Goal: Information Seeking & Learning: Learn about a topic

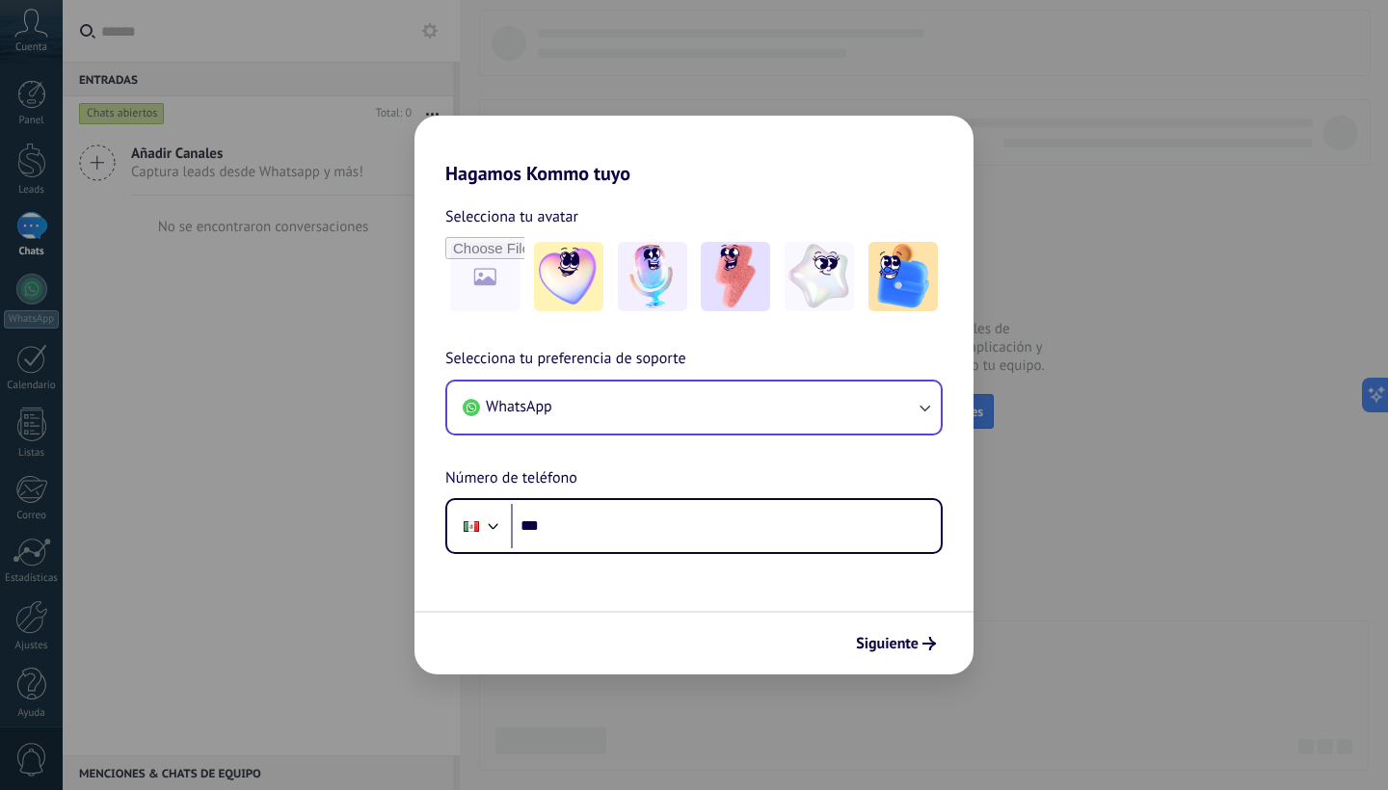
click at [791, 401] on button "WhatsApp" at bounding box center [693, 408] width 493 height 52
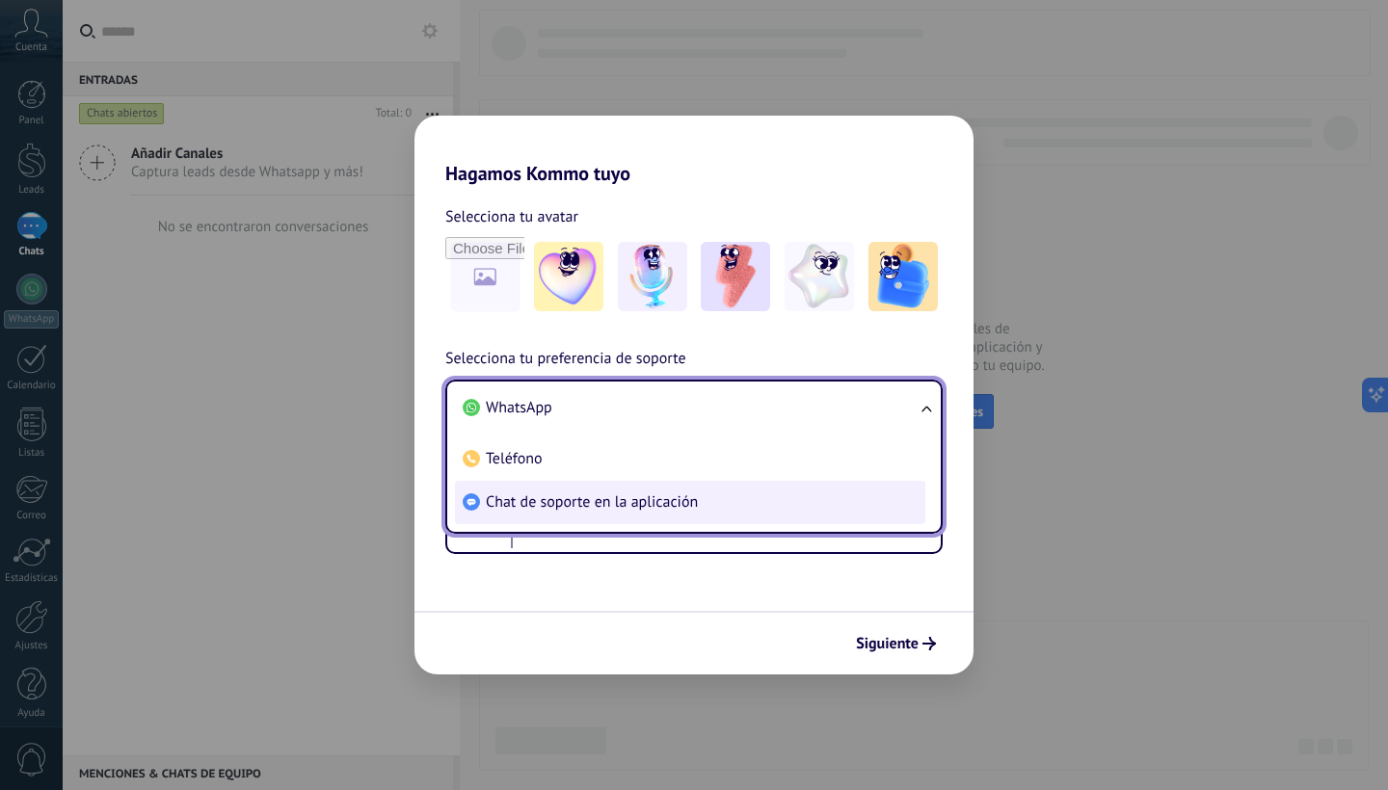
click at [775, 493] on li "Chat de soporte en la aplicación" at bounding box center [690, 502] width 470 height 43
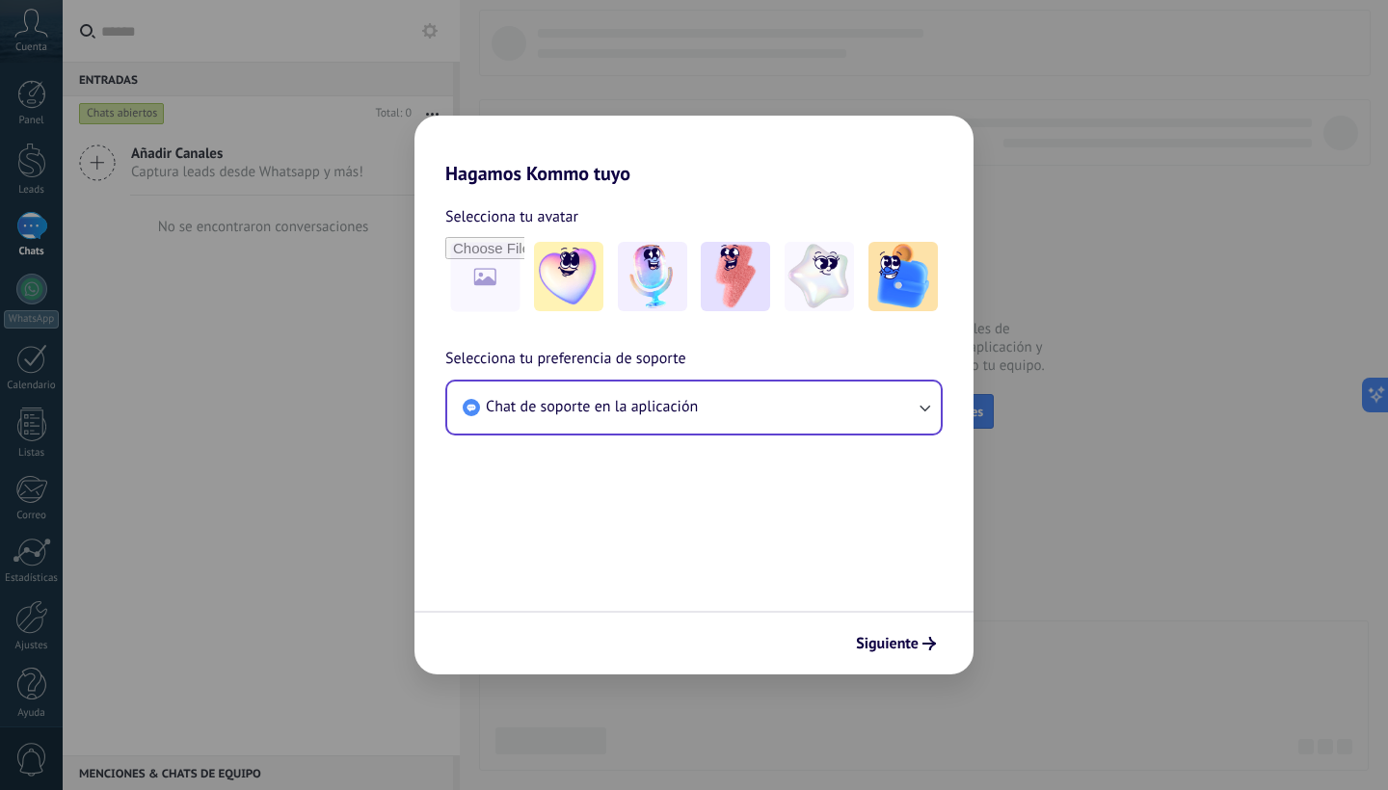
click at [903, 661] on div "Siguiente" at bounding box center [693, 643] width 559 height 64
click at [902, 657] on button "Siguiente" at bounding box center [895, 643] width 97 height 33
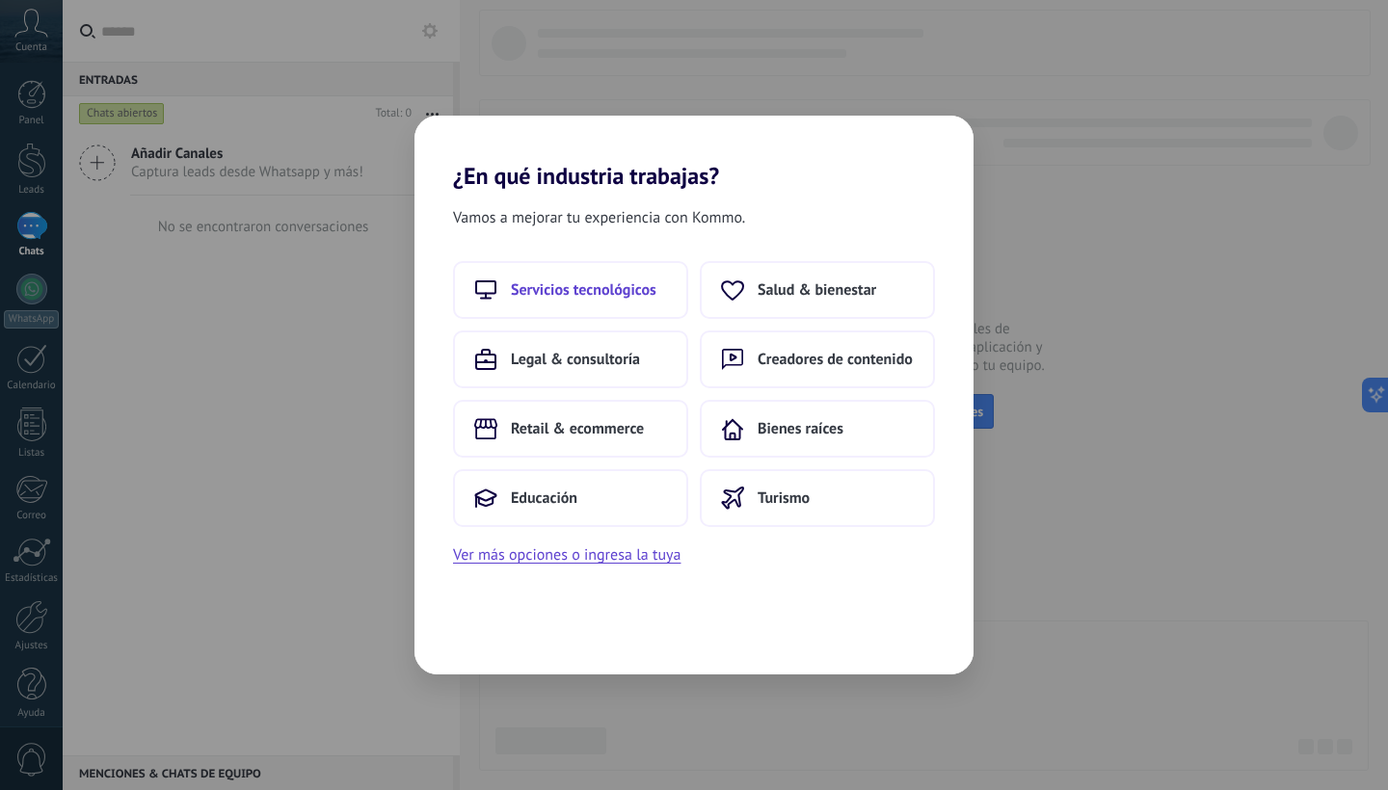
click at [644, 300] on button "Servicios tecnológicos" at bounding box center [570, 290] width 235 height 58
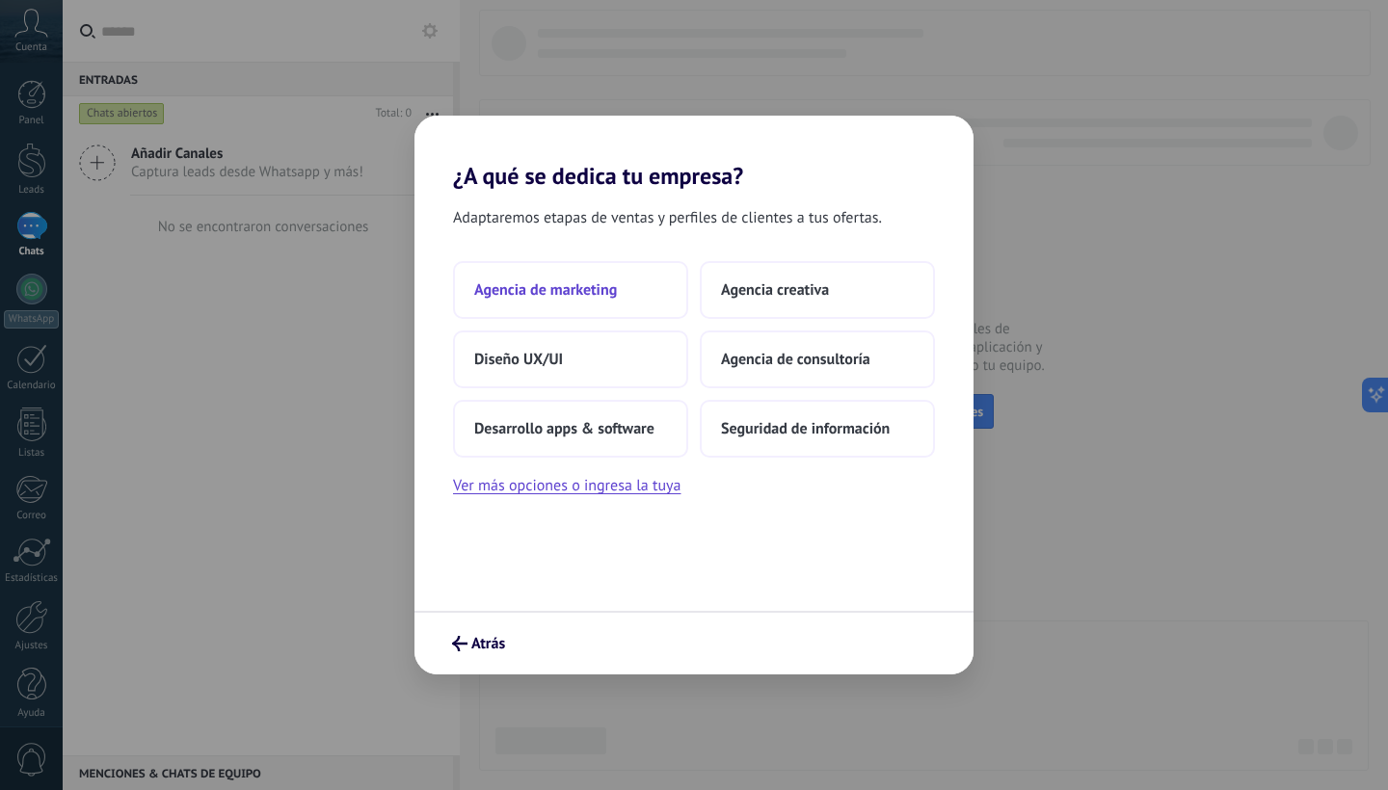
click at [659, 279] on button "Agencia de marketing" at bounding box center [570, 290] width 235 height 58
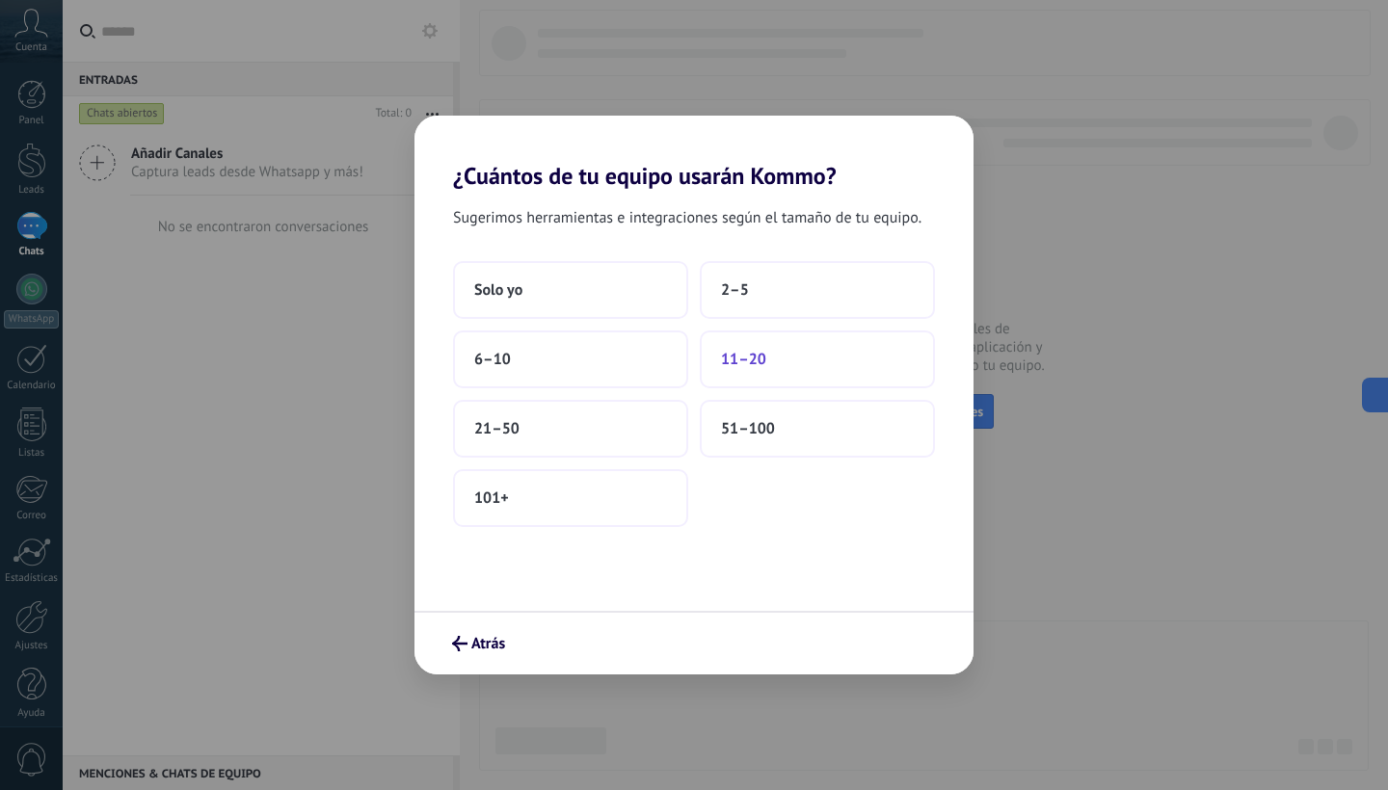
click at [762, 379] on button "11–20" at bounding box center [817, 360] width 235 height 58
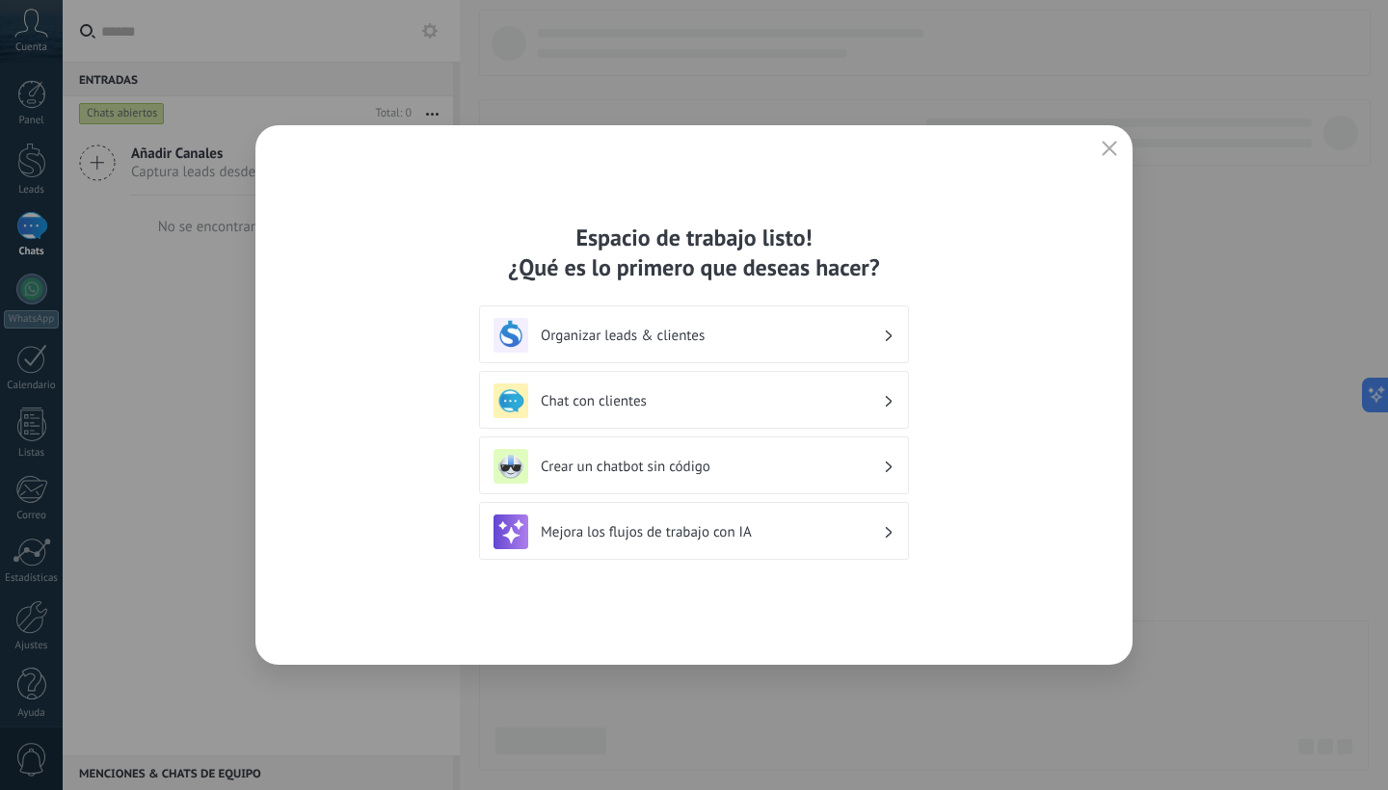
click at [629, 388] on div "Chat con clientes" at bounding box center [693, 401] width 401 height 35
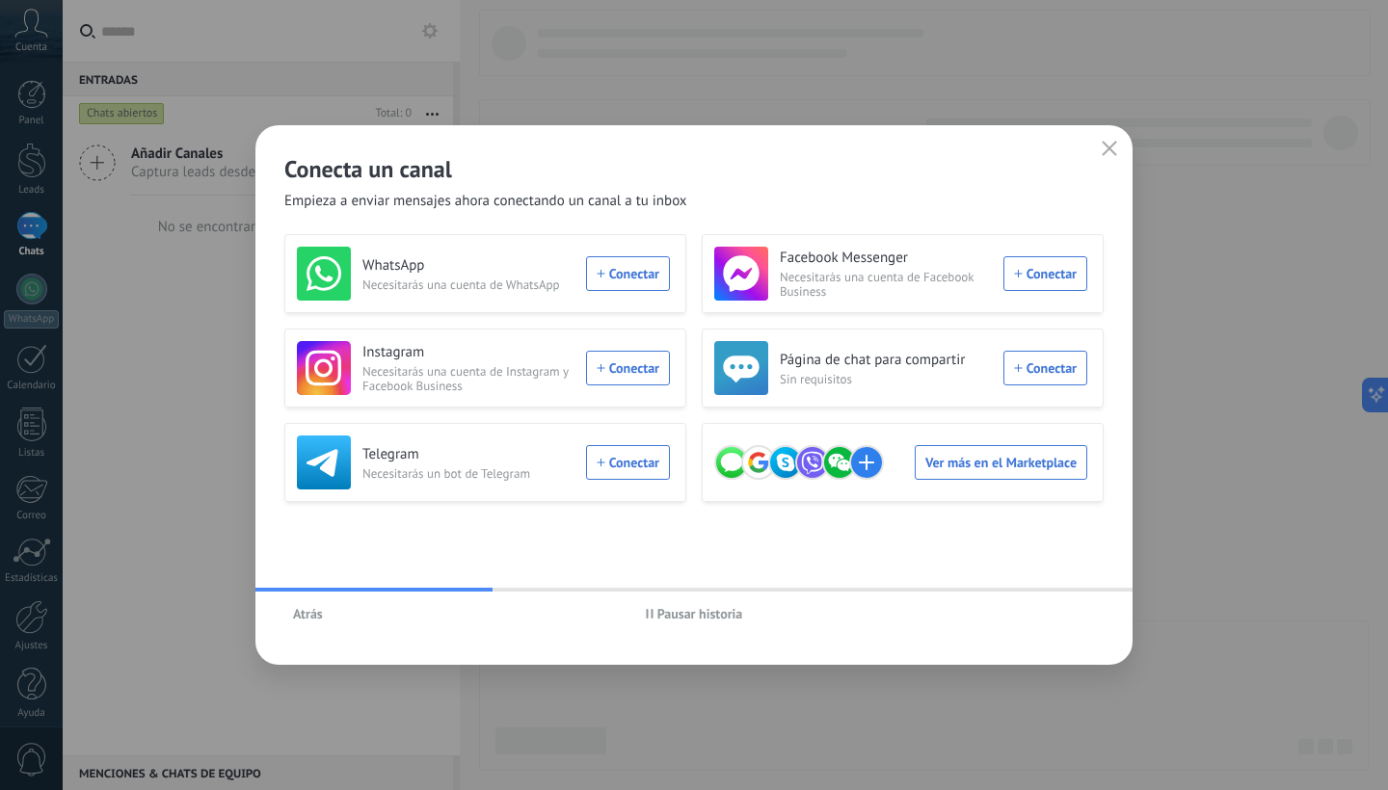
click at [1112, 143] on icon "button" at bounding box center [1109, 148] width 15 height 15
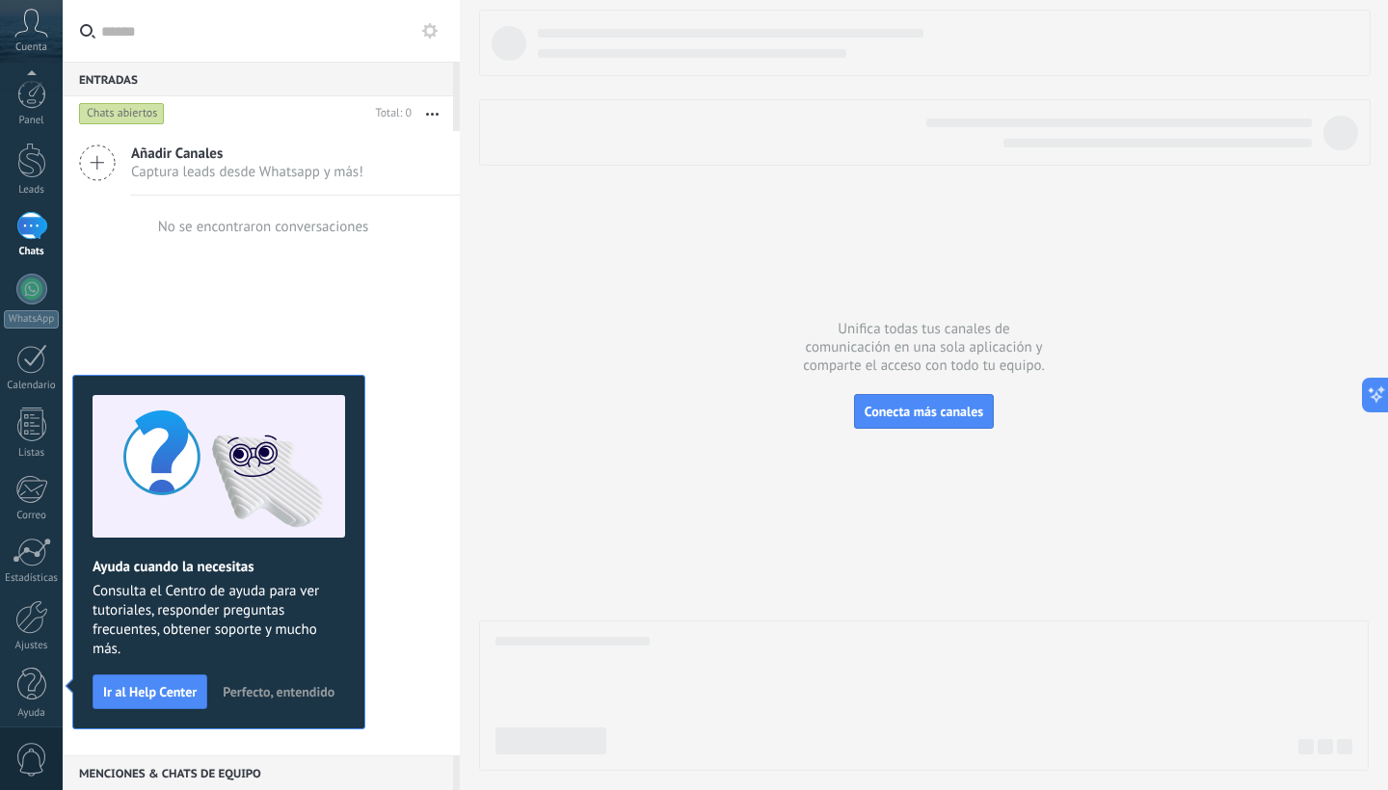
scroll to position [12, 0]
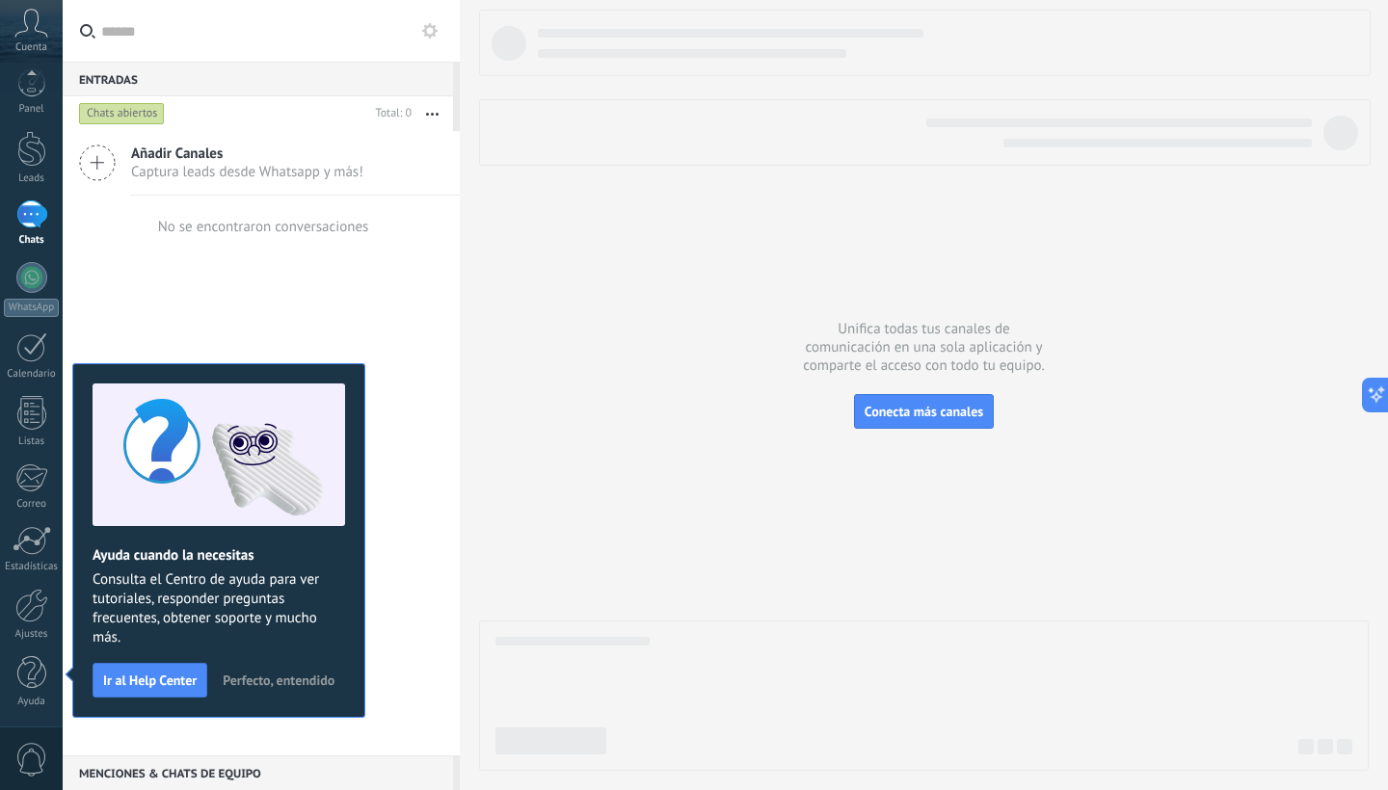
click at [376, 585] on div "Añadir Canales Captura leads desde Whatsapp y más! No se encontraron conversaci…" at bounding box center [261, 443] width 397 height 625
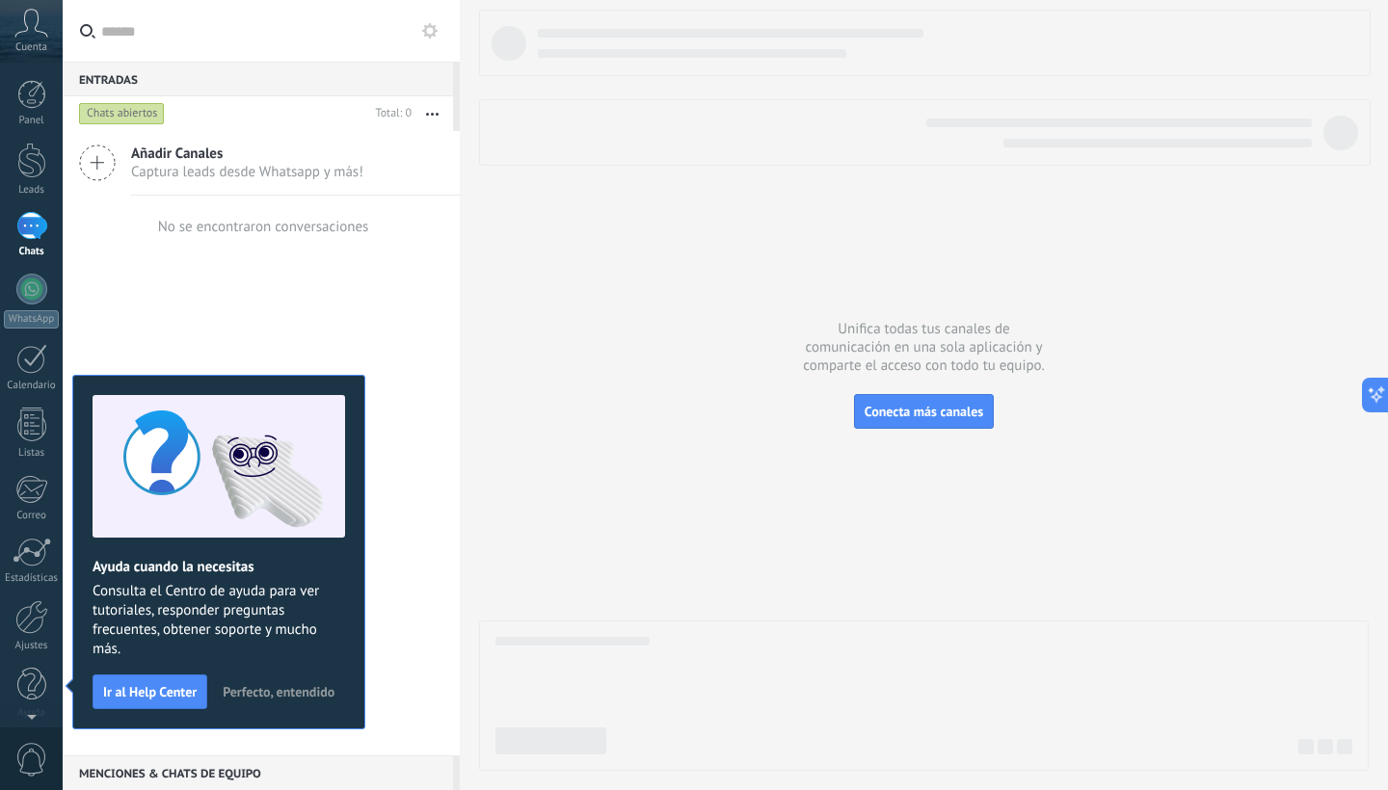
click at [45, 20] on icon at bounding box center [31, 23] width 34 height 29
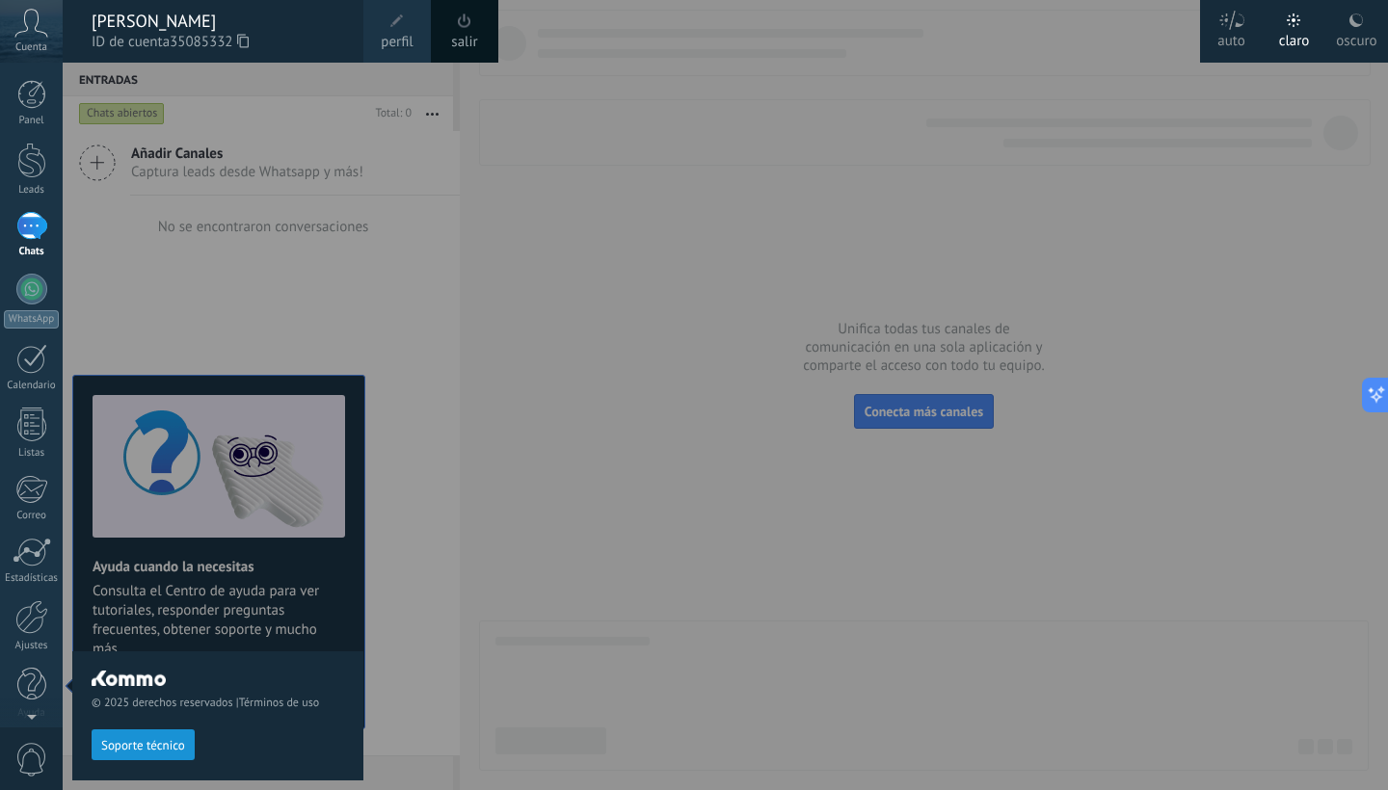
click at [261, 127] on div "© 2025 derechos reservados | Términos de uso Soporte técnico" at bounding box center [217, 427] width 291 height 728
click at [51, 41] on div "Cuenta" at bounding box center [31, 31] width 63 height 63
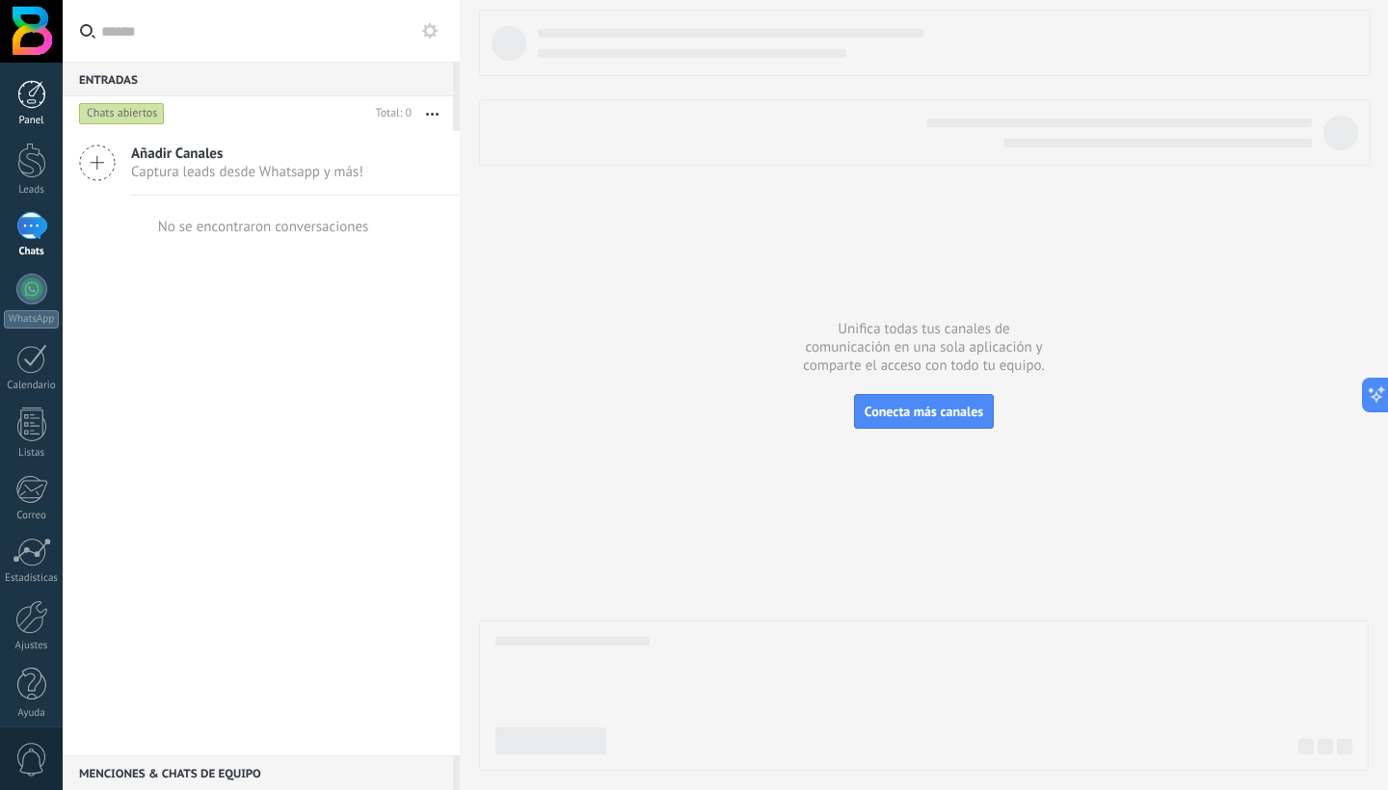
click at [42, 98] on div at bounding box center [31, 94] width 29 height 29
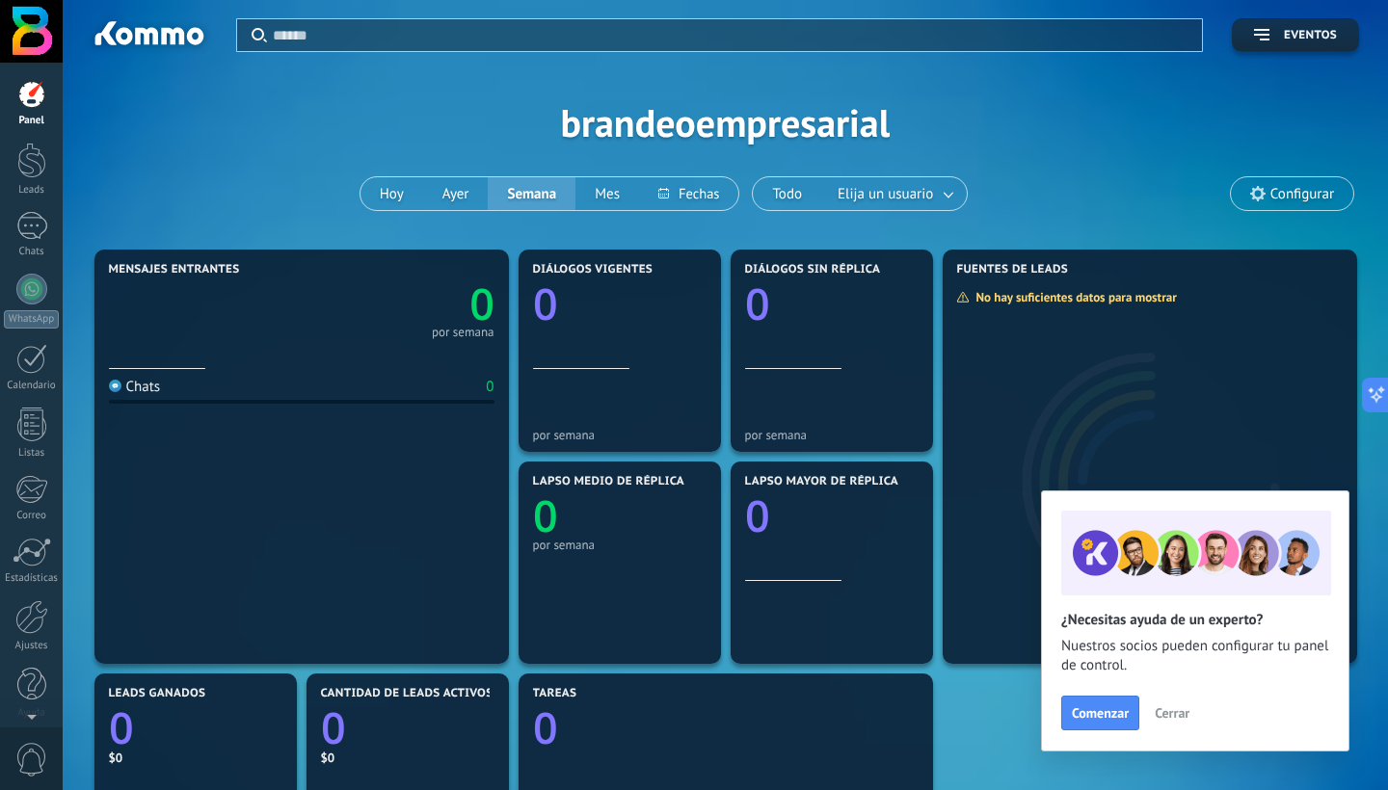
click at [1182, 710] on span "Cerrar" at bounding box center [1172, 712] width 35 height 13
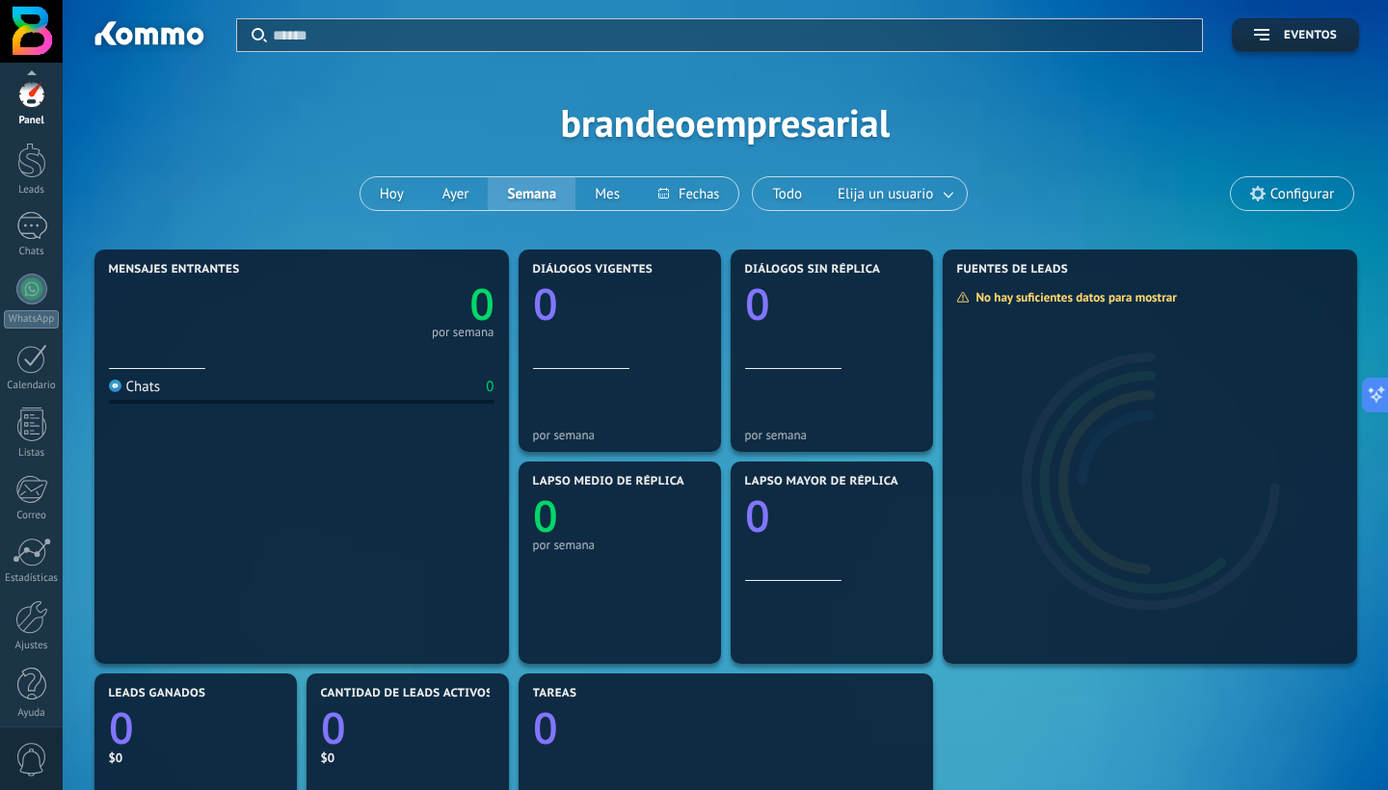
scroll to position [12, 0]
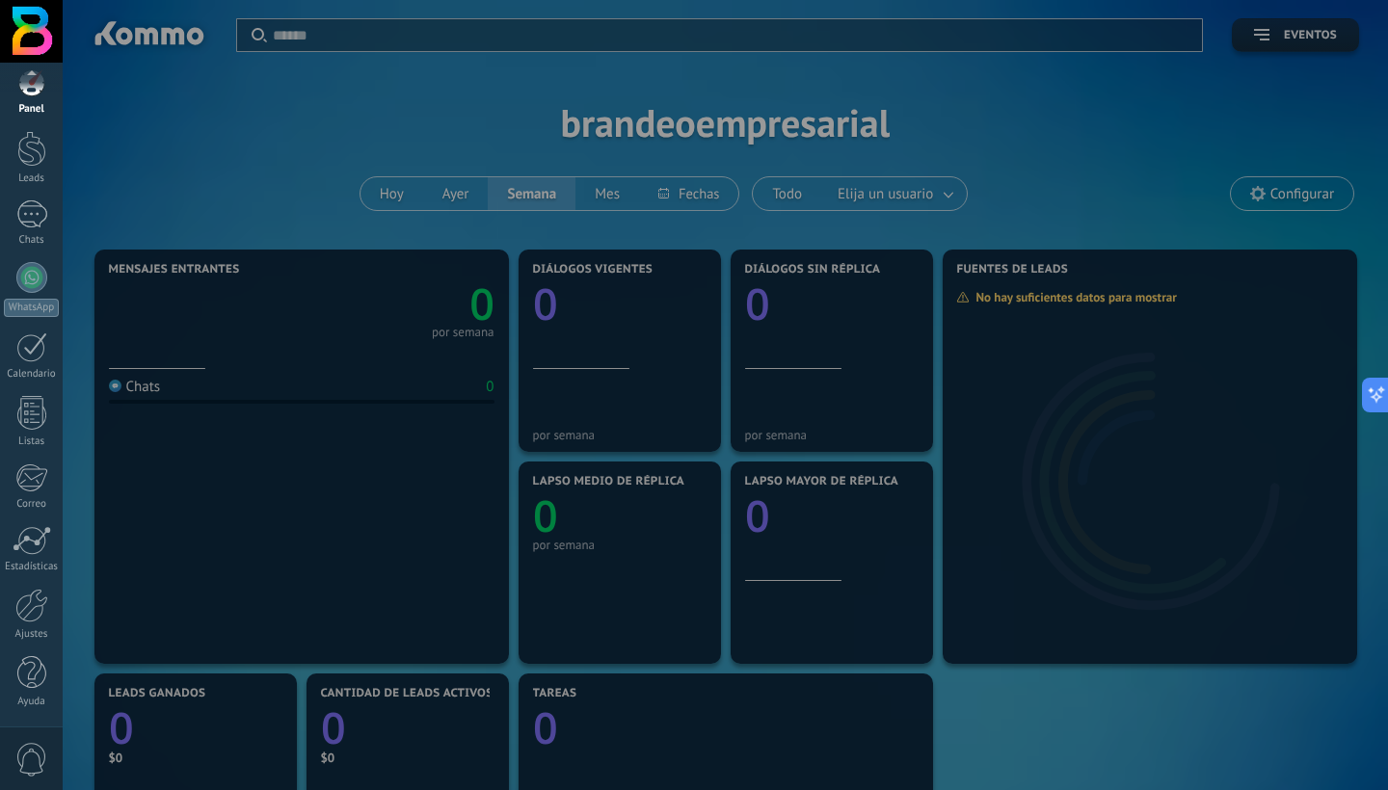
click at [28, 106] on div "Panel" at bounding box center [32, 109] width 56 height 13
click at [28, 182] on link "Leads" at bounding box center [31, 170] width 63 height 54
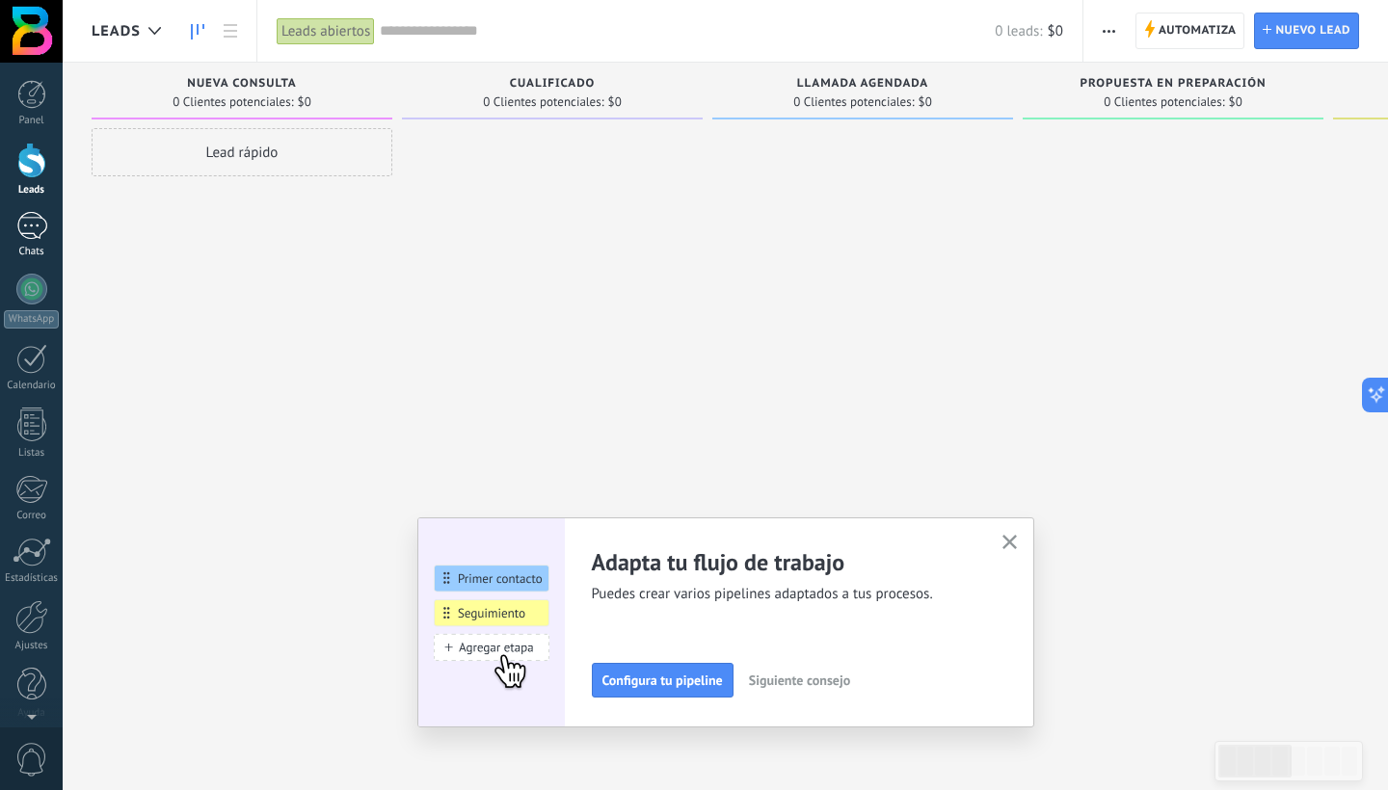
click at [40, 232] on div at bounding box center [31, 226] width 31 height 28
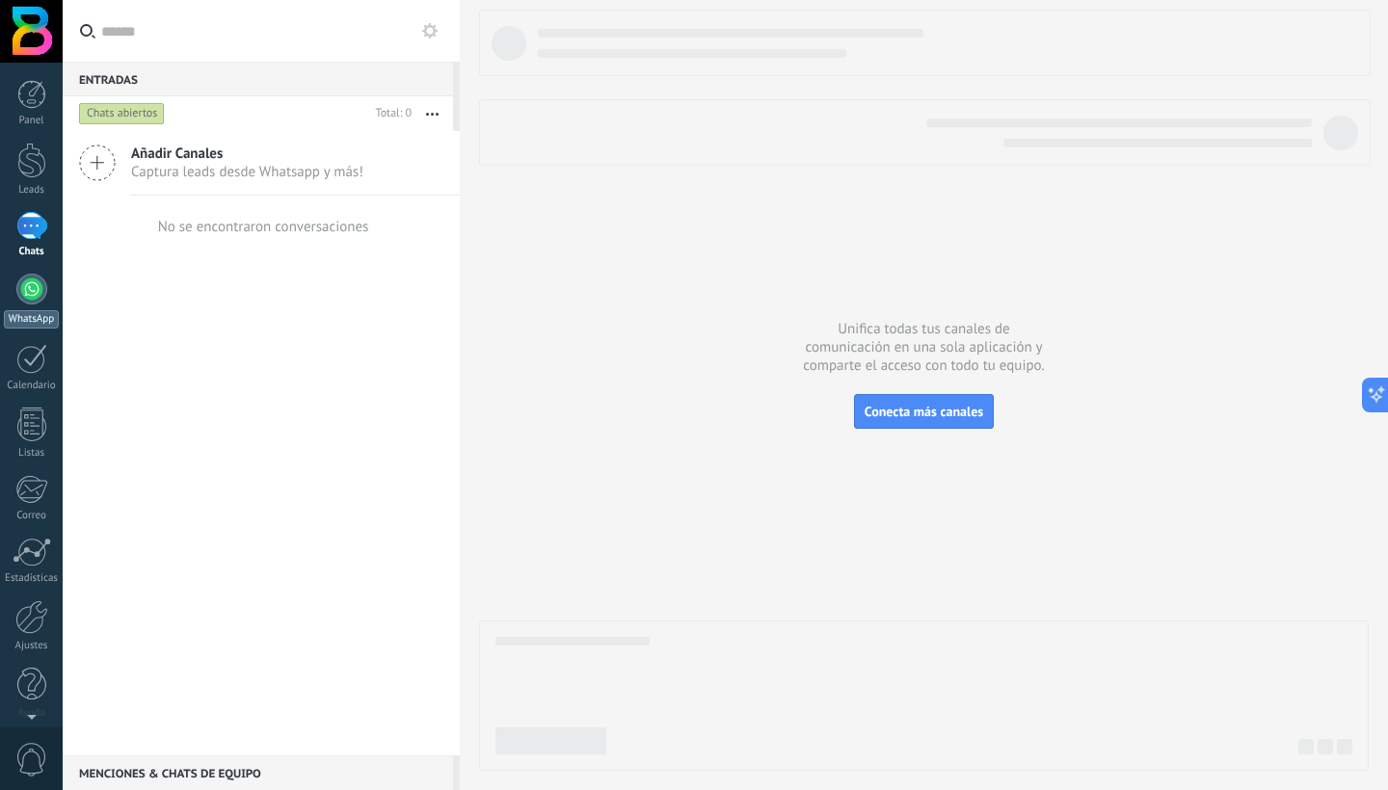
click at [39, 292] on div at bounding box center [31, 289] width 31 height 31
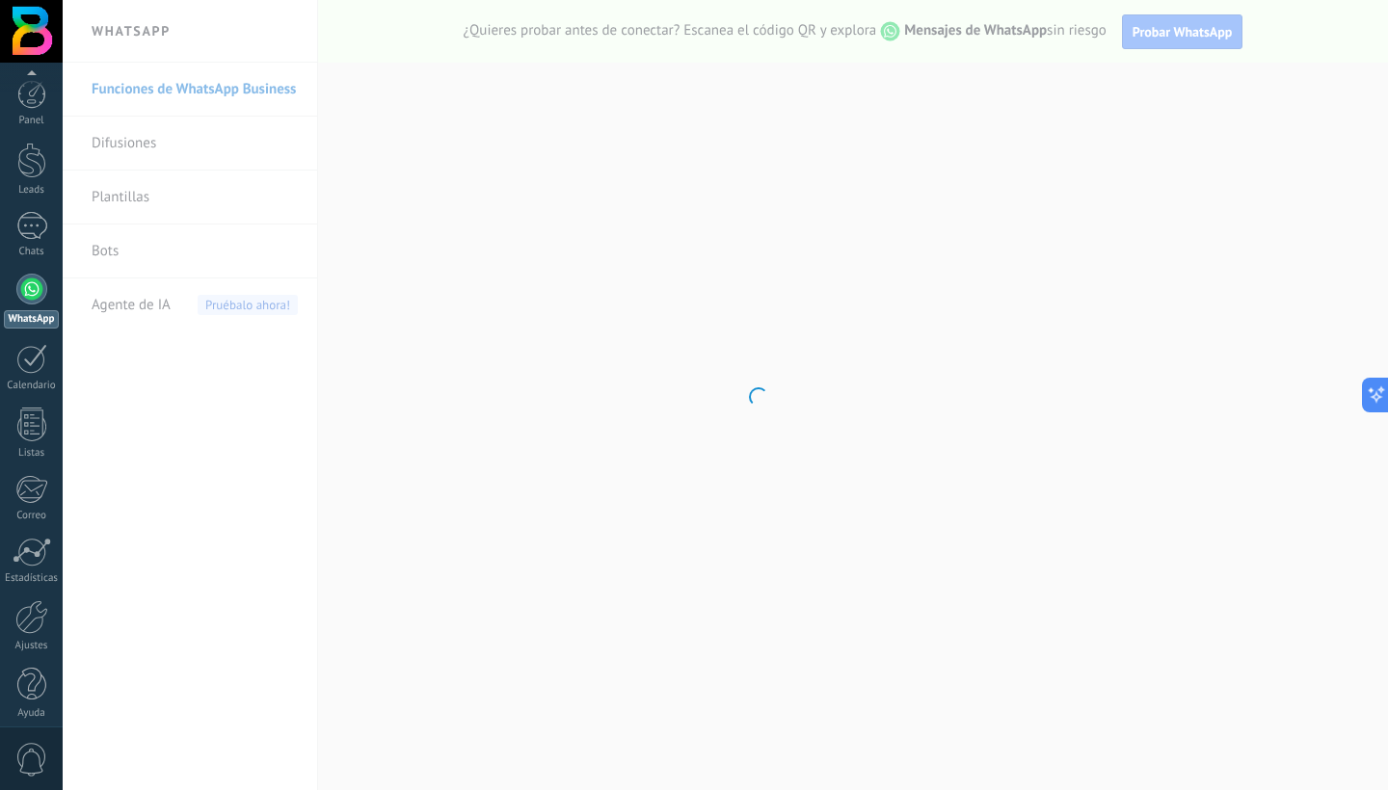
scroll to position [12, 0]
click at [32, 686] on div at bounding box center [31, 673] width 29 height 34
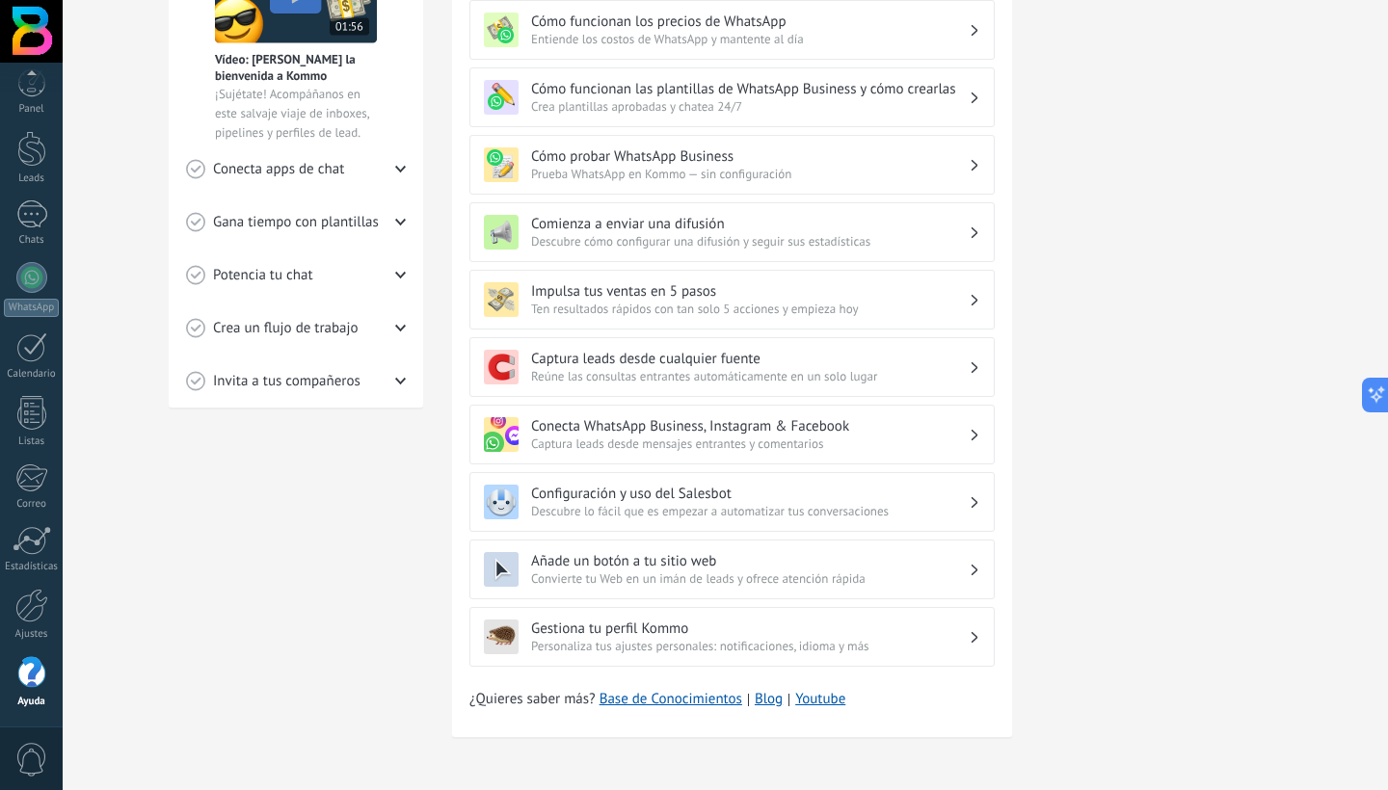
scroll to position [469, 0]
